Goal: Information Seeking & Learning: Learn about a topic

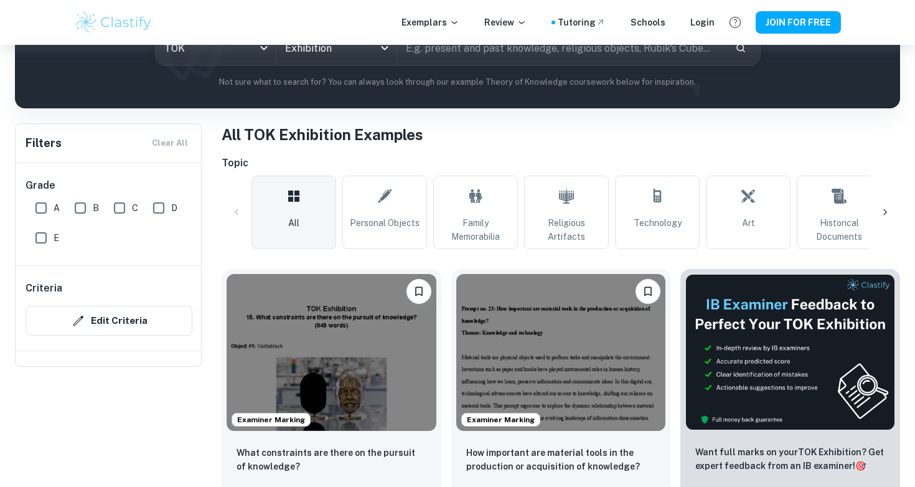
scroll to position [213, 0]
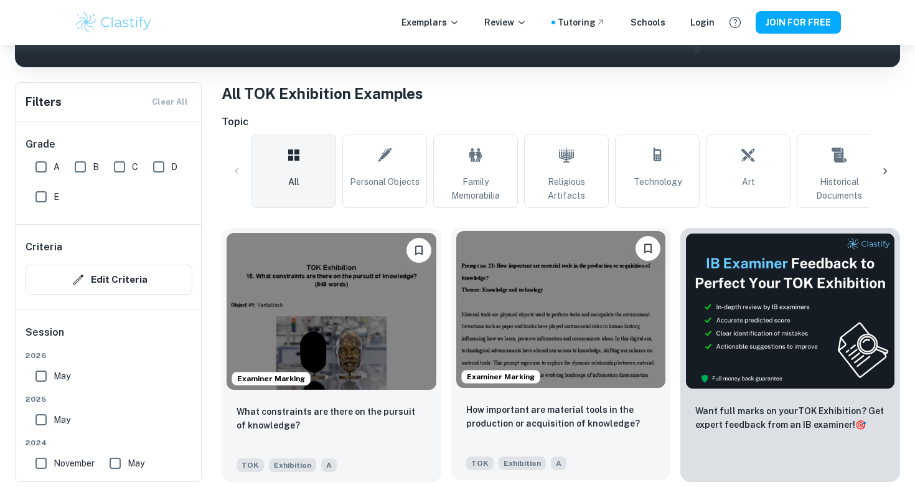
click at [510, 306] on img at bounding box center [561, 309] width 210 height 157
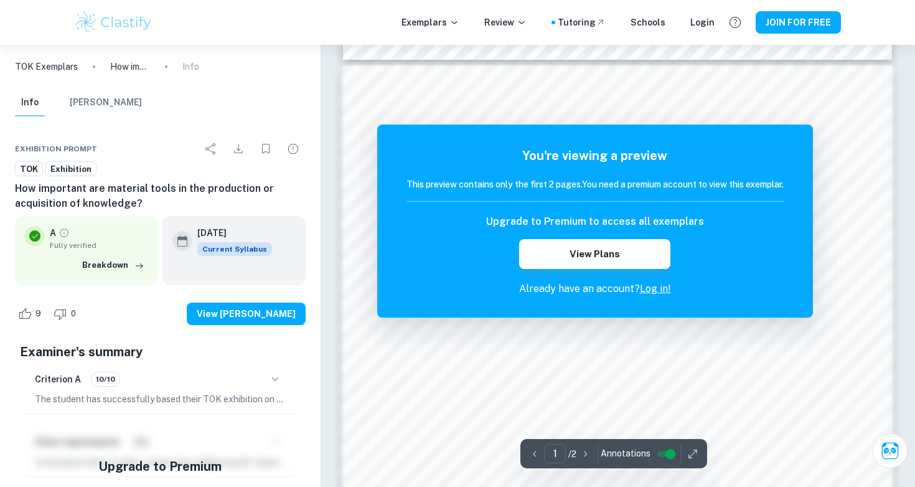
scroll to position [896, 0]
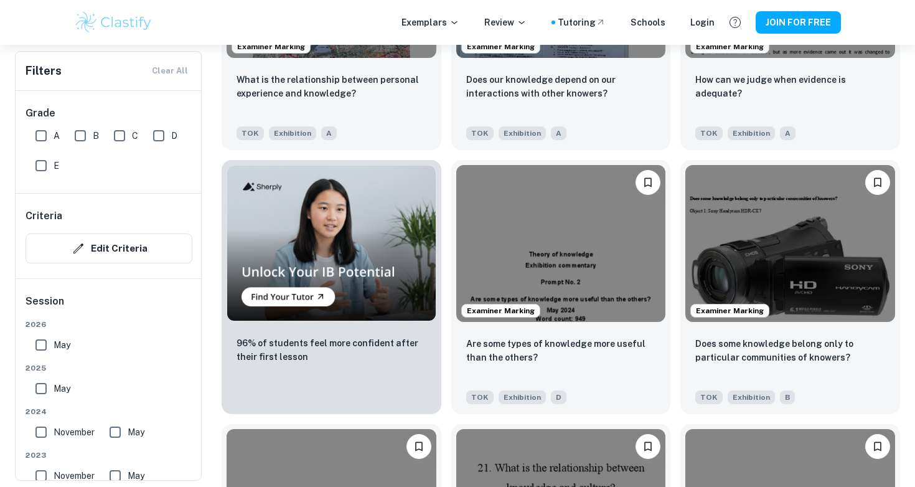
scroll to position [867, 0]
